Goal: Information Seeking & Learning: Find specific fact

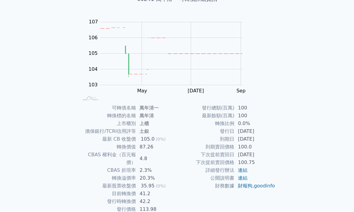
scroll to position [46, 0]
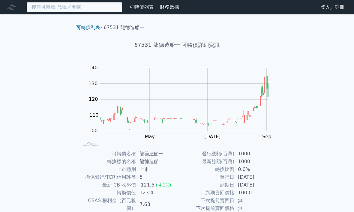
click at [45, 9] on input at bounding box center [74, 7] width 96 height 10
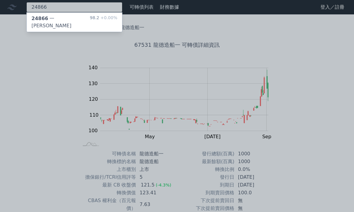
type input "24866"
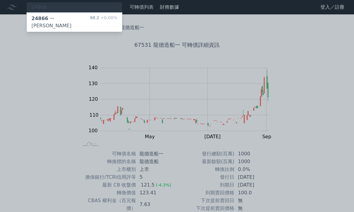
click at [83, 20] on div "24866 一詮六 98.2 +0.00%" at bounding box center [74, 22] width 95 height 19
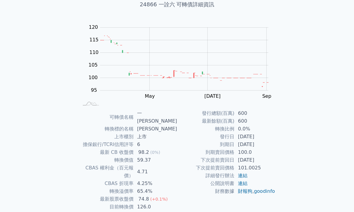
scroll to position [46, 0]
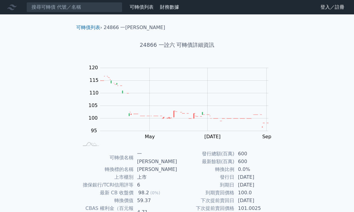
scroll to position [-3, 0]
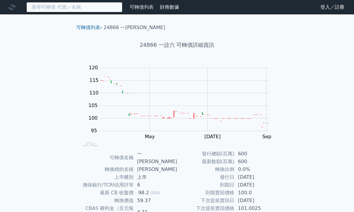
click at [54, 5] on input at bounding box center [74, 7] width 96 height 10
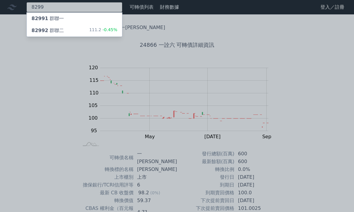
type input "8299"
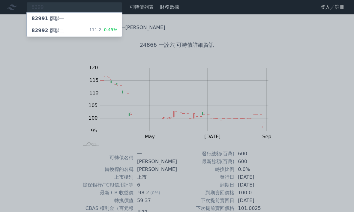
click at [95, 30] on div "111.2 -0.45%" at bounding box center [103, 30] width 28 height 7
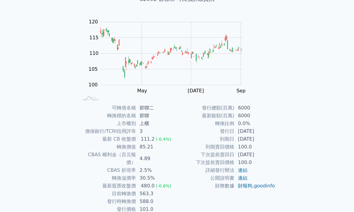
scroll to position [46, 0]
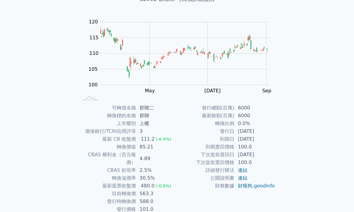
click at [17, 115] on div "可轉債列表 財務數據 可轉債列表 財務數據 登入／註冊 登入／註冊 可轉債列表 › 82992 群聯二 82992 群聯二 可轉債詳細資訊 Zoom Out …" at bounding box center [177, 96] width 354 height 285
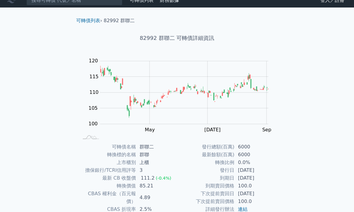
scroll to position [0, 0]
